Goal: Navigation & Orientation: Understand site structure

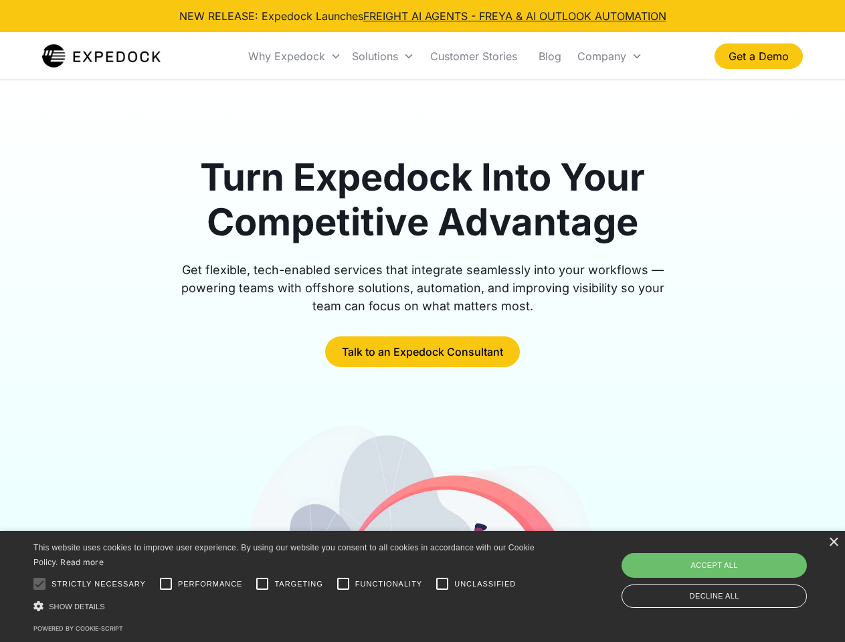
click at [295, 56] on div "Why Expedock" at bounding box center [286, 55] width 77 height 13
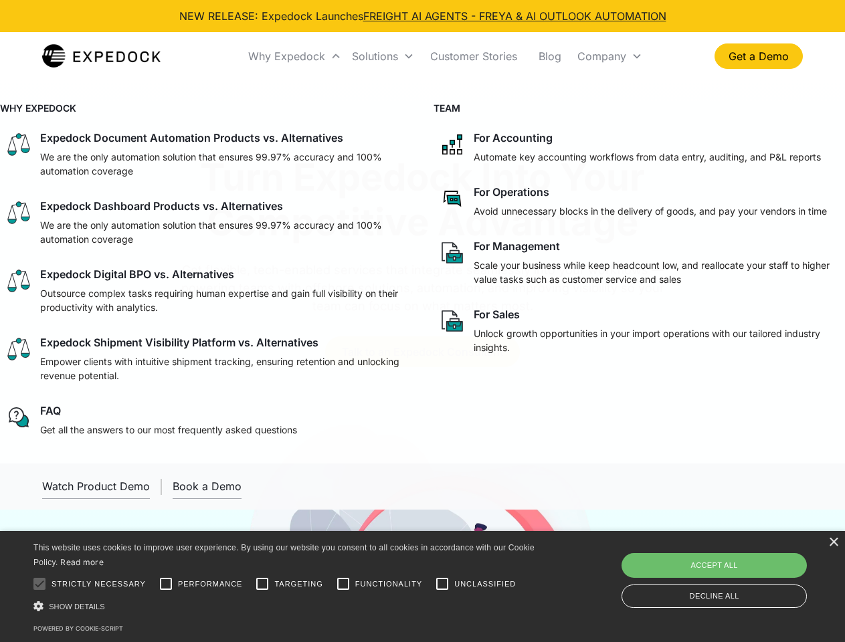
click at [383, 56] on div "Solutions" at bounding box center [375, 55] width 46 height 13
click at [609, 56] on div "Company" at bounding box center [601, 55] width 49 height 13
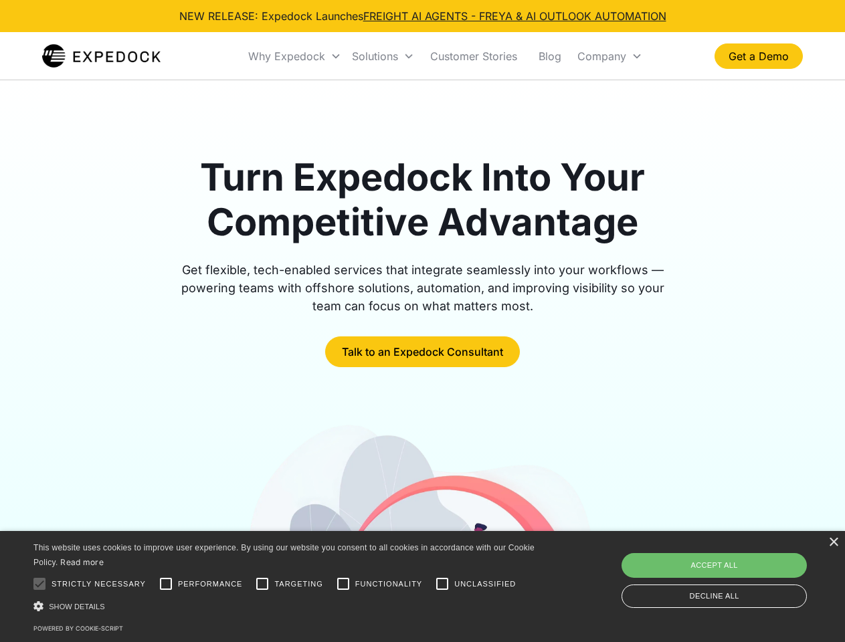
click at [39, 584] on div at bounding box center [39, 583] width 27 height 27
click at [166, 584] on input "Performance" at bounding box center [165, 583] width 27 height 27
checkbox input "true"
click at [262, 584] on input "Targeting" at bounding box center [262, 583] width 27 height 27
checkbox input "true"
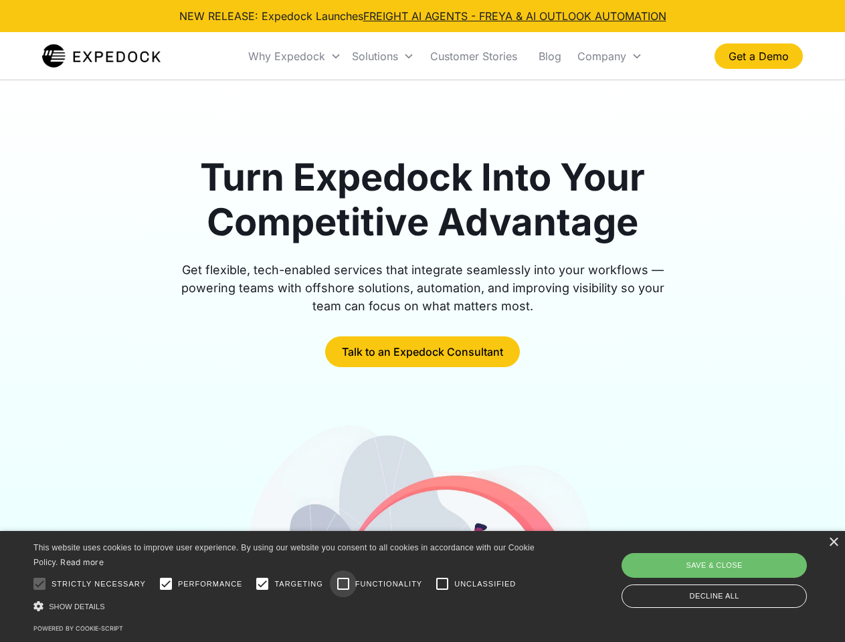
click at [343, 584] on input "Functionality" at bounding box center [343, 583] width 27 height 27
checkbox input "true"
click at [442, 584] on input "Unclassified" at bounding box center [442, 583] width 27 height 27
checkbox input "true"
click at [286, 606] on div "Show details Hide details" at bounding box center [286, 606] width 506 height 14
